Goal: Information Seeking & Learning: Find specific page/section

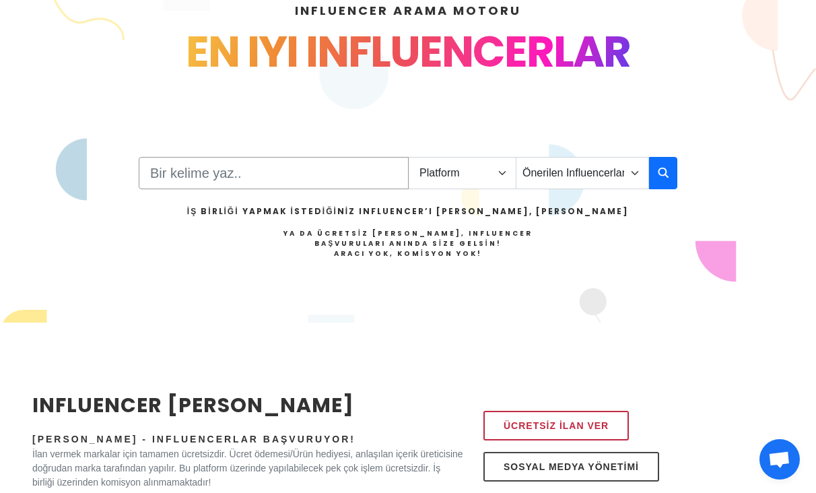
click at [171, 163] on input "Search" at bounding box center [274, 173] width 270 height 32
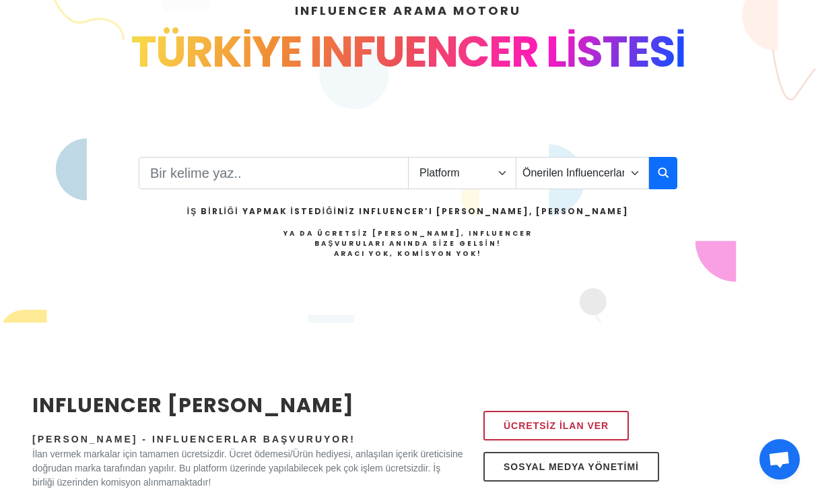
click at [736, 83] on div "TÜRKİYE INFUENCER LİSTESİ" at bounding box center [408, 52] width 752 height 65
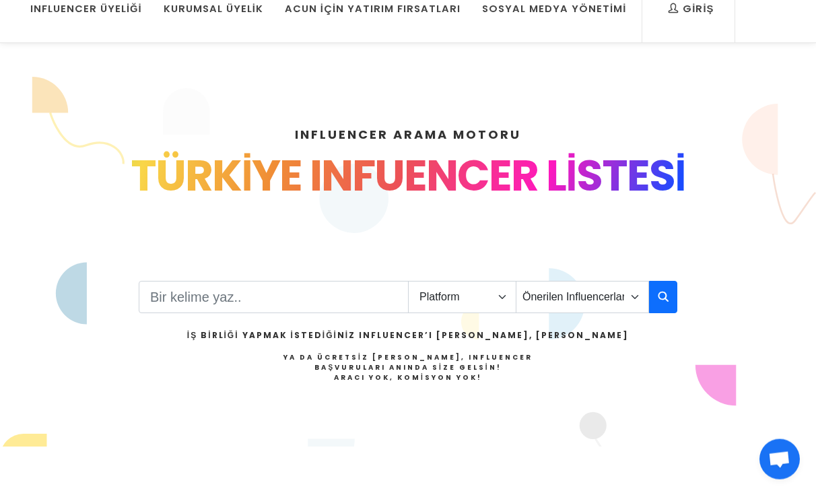
scroll to position [96, 0]
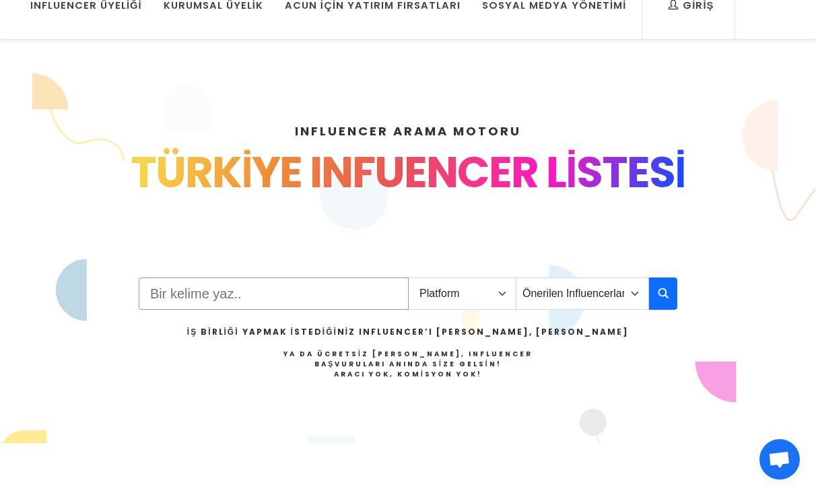
click at [364, 295] on input "Search" at bounding box center [274, 294] width 270 height 32
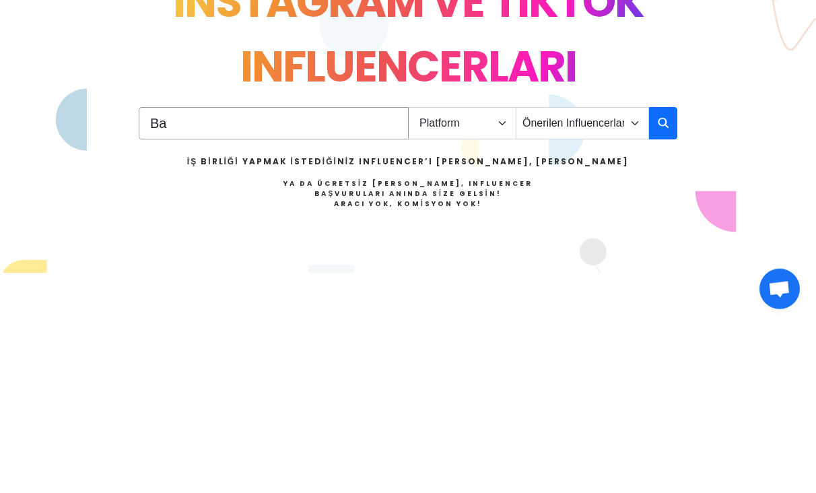
type input "B"
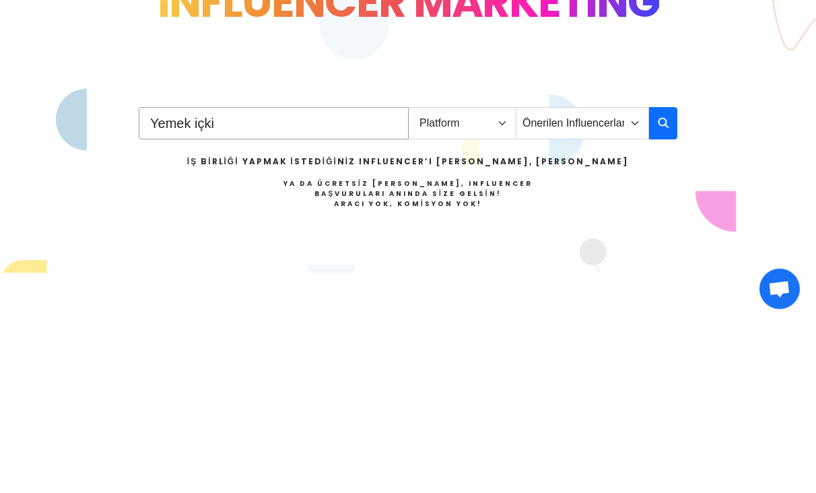
type input "Yemek içki"
click at [659, 285] on icon "button" at bounding box center [663, 293] width 11 height 16
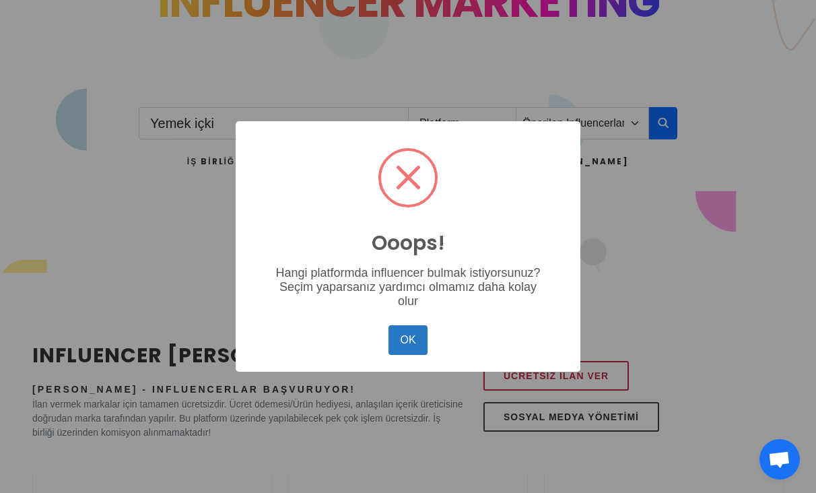
click at [403, 355] on button "OK" at bounding box center [408, 340] width 39 height 30
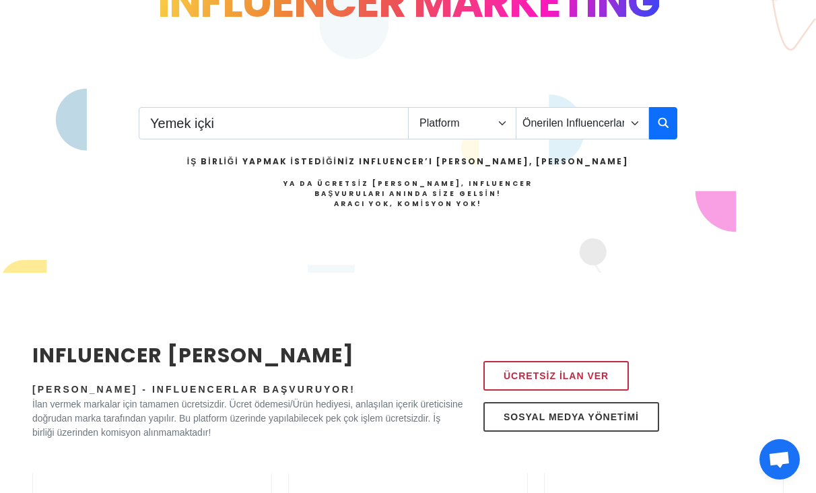
scroll to position [265, 0]
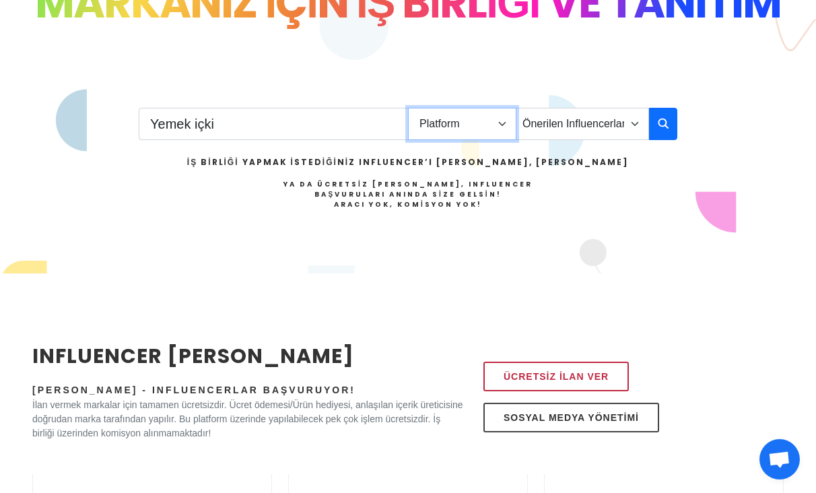
click at [480, 121] on select "Platform Instagram Facebook Youtube Tiktok Twitter Twitch" at bounding box center [462, 124] width 108 height 32
select select "1"
click at [660, 129] on icon "button" at bounding box center [663, 123] width 11 height 16
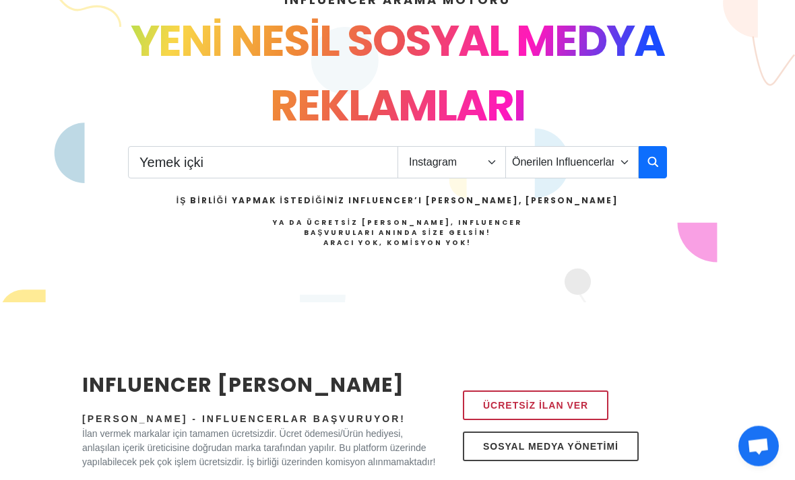
scroll to position [0, 0]
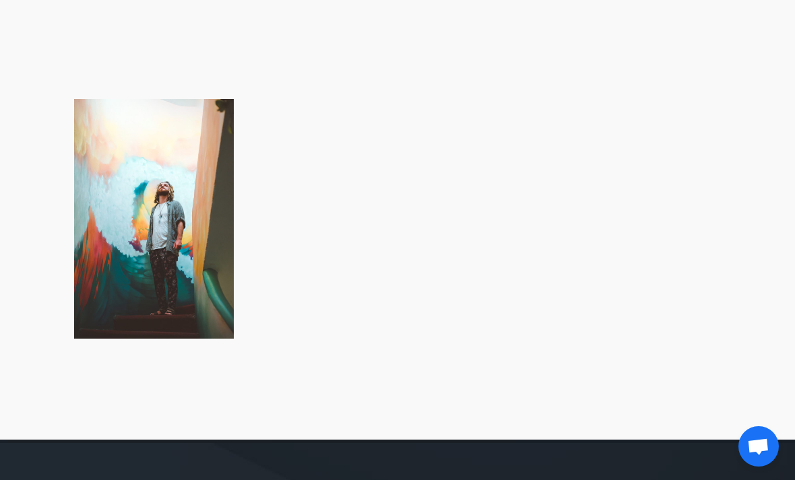
scroll to position [680, 0]
